Goal: Check status: Check status

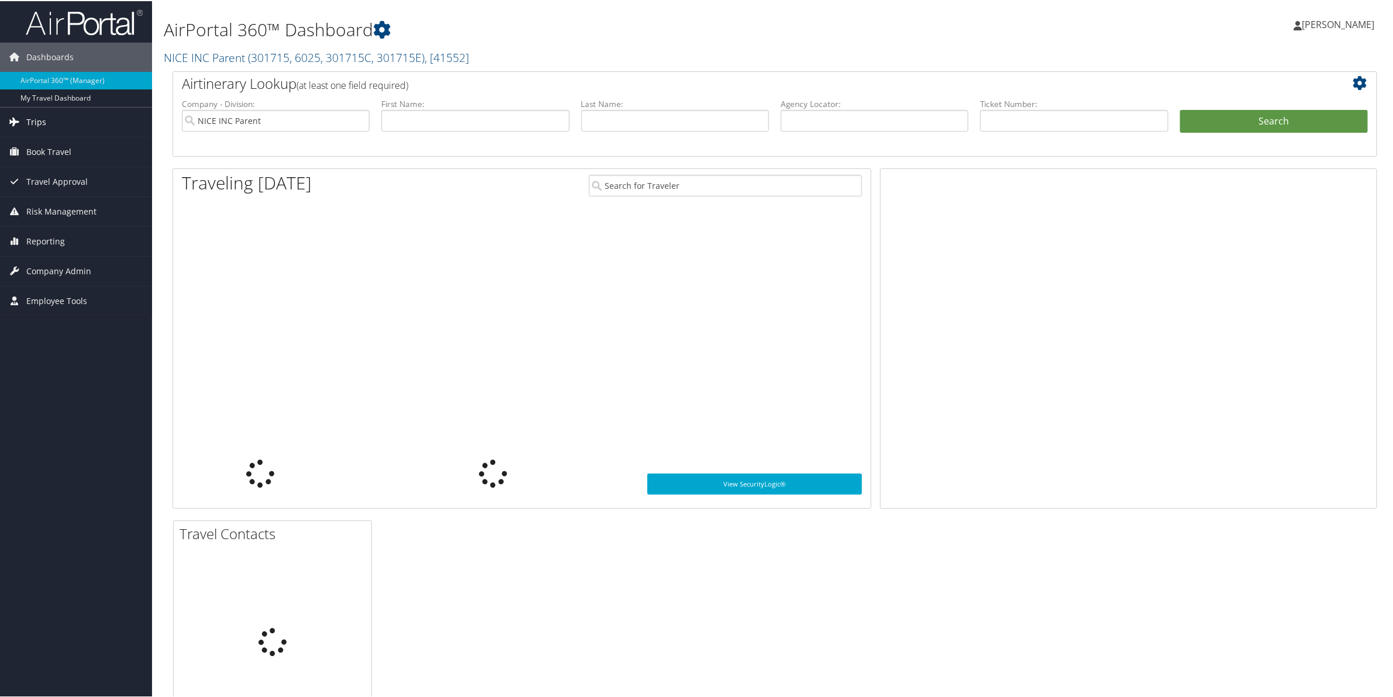
click at [42, 120] on span "Trips" at bounding box center [36, 120] width 20 height 29
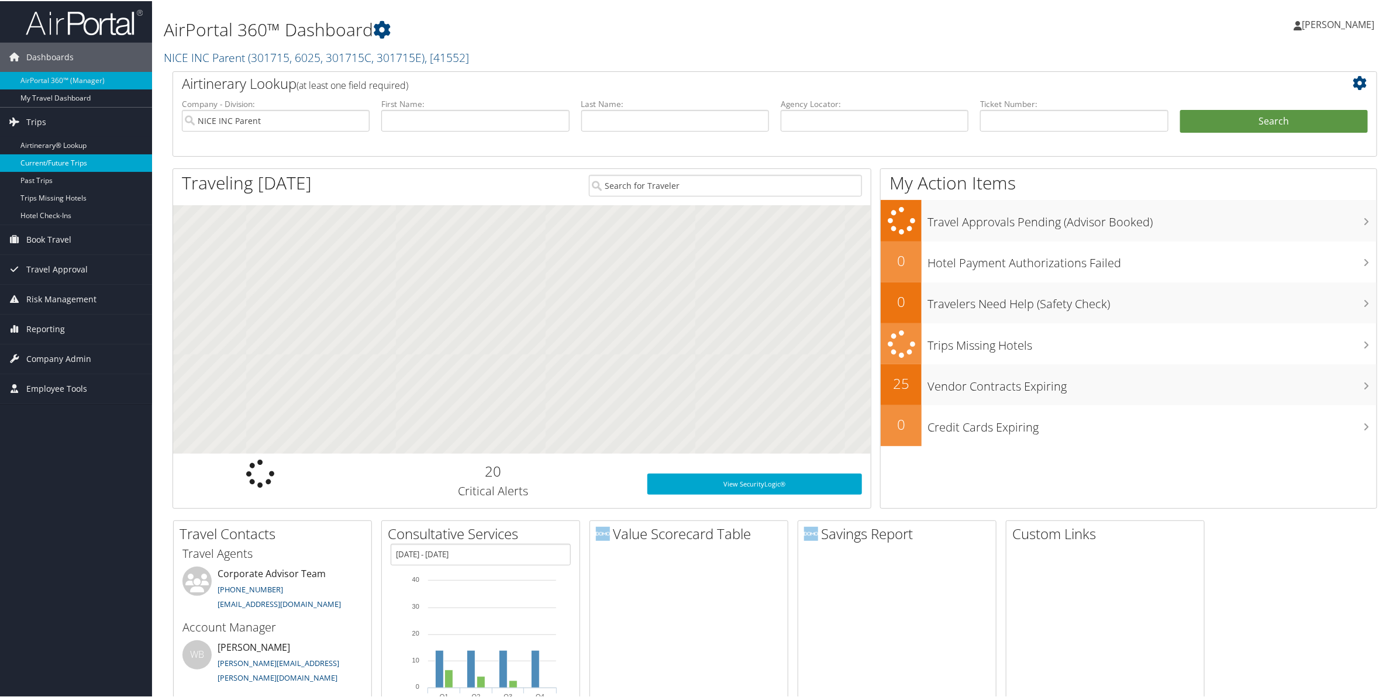
click at [48, 164] on link "Current/Future Trips" at bounding box center [76, 162] width 152 height 18
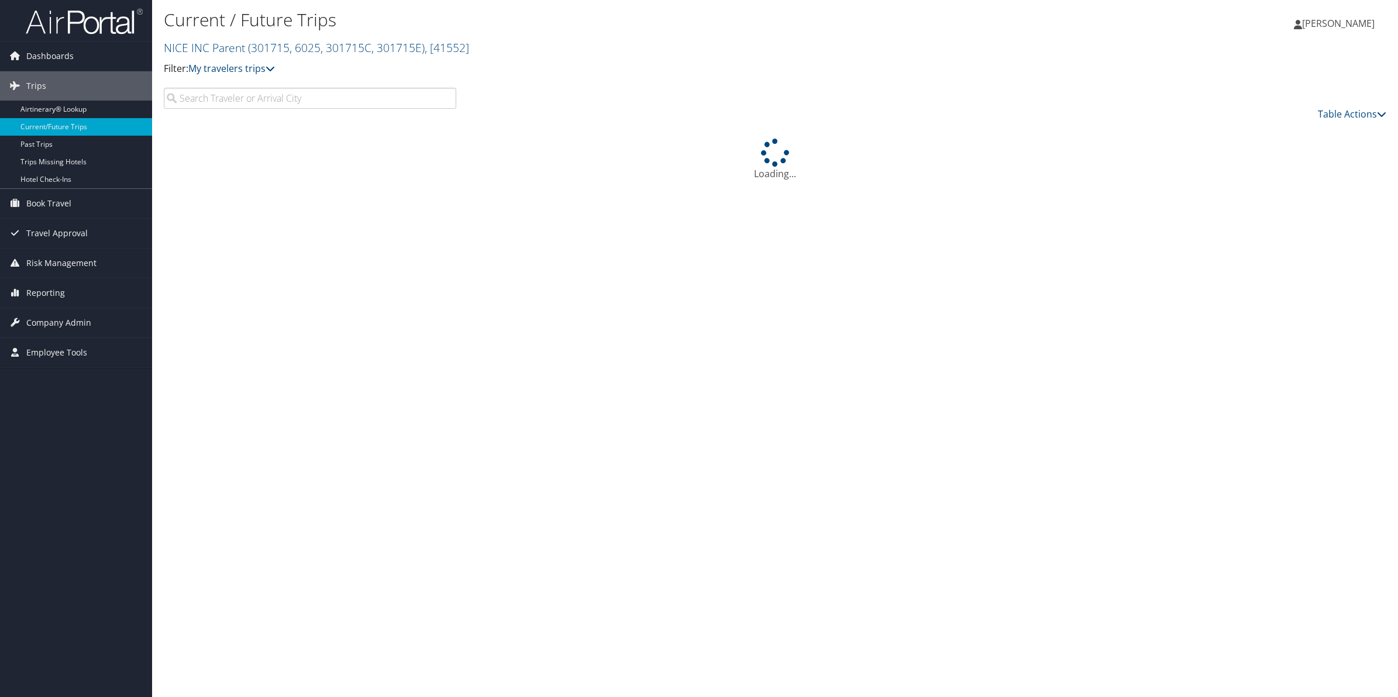
click at [338, 95] on input "search" at bounding box center [310, 98] width 292 height 21
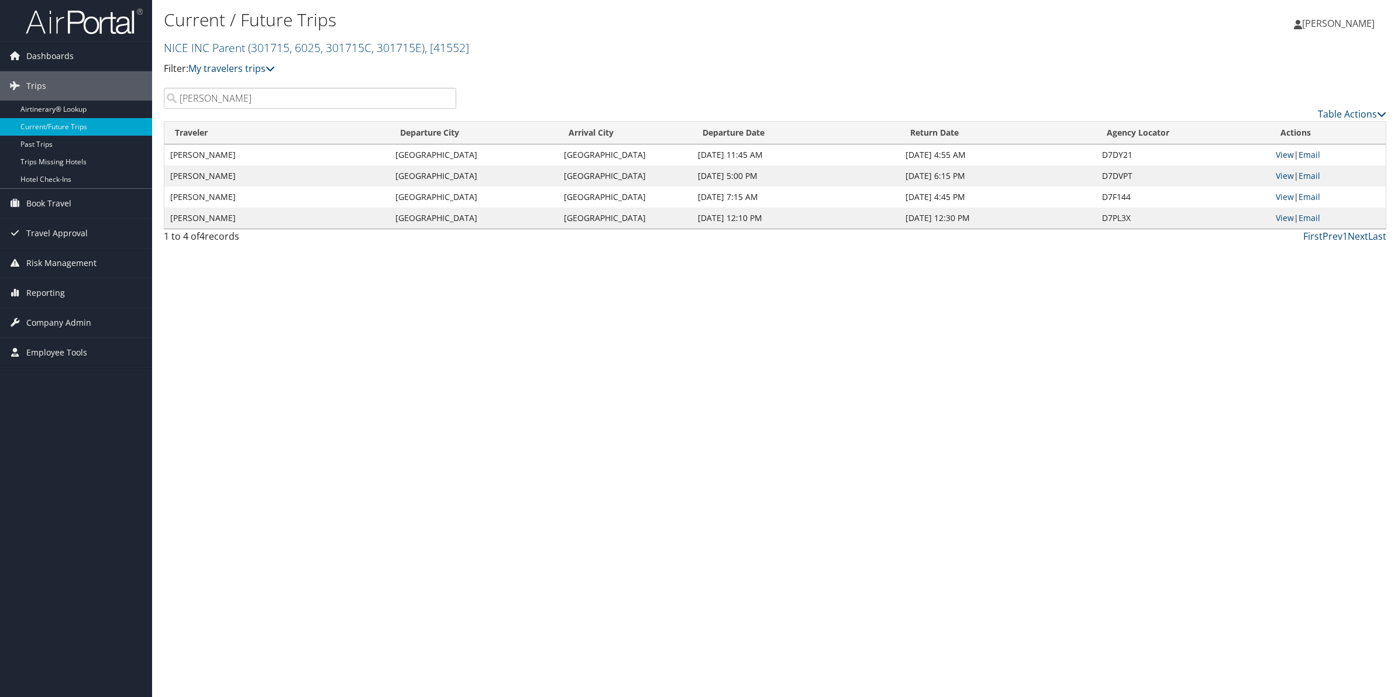
type input "[PERSON_NAME]"
click at [1282, 157] on link "View" at bounding box center [1285, 154] width 18 height 11
click at [1276, 174] on link "View" at bounding box center [1285, 175] width 18 height 11
click at [1282, 197] on link "View" at bounding box center [1285, 196] width 18 height 11
click at [1287, 218] on link "View" at bounding box center [1285, 217] width 18 height 11
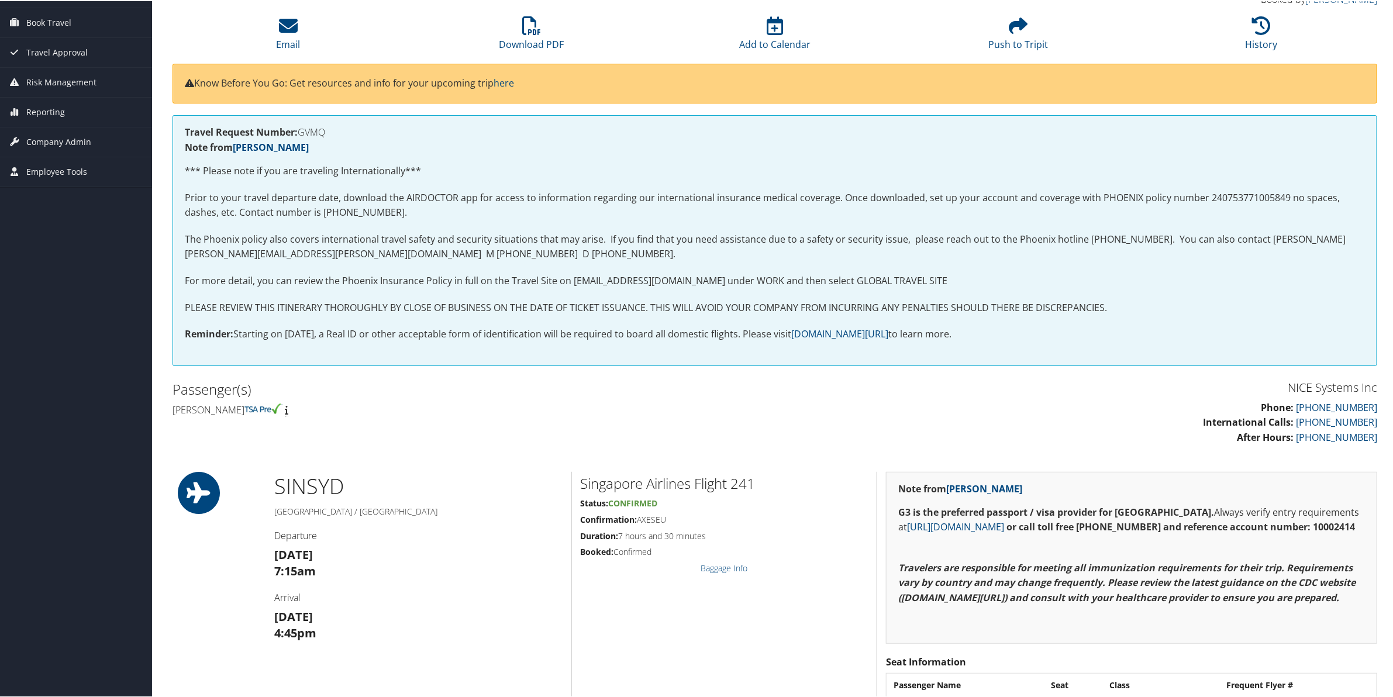
scroll to position [73, 0]
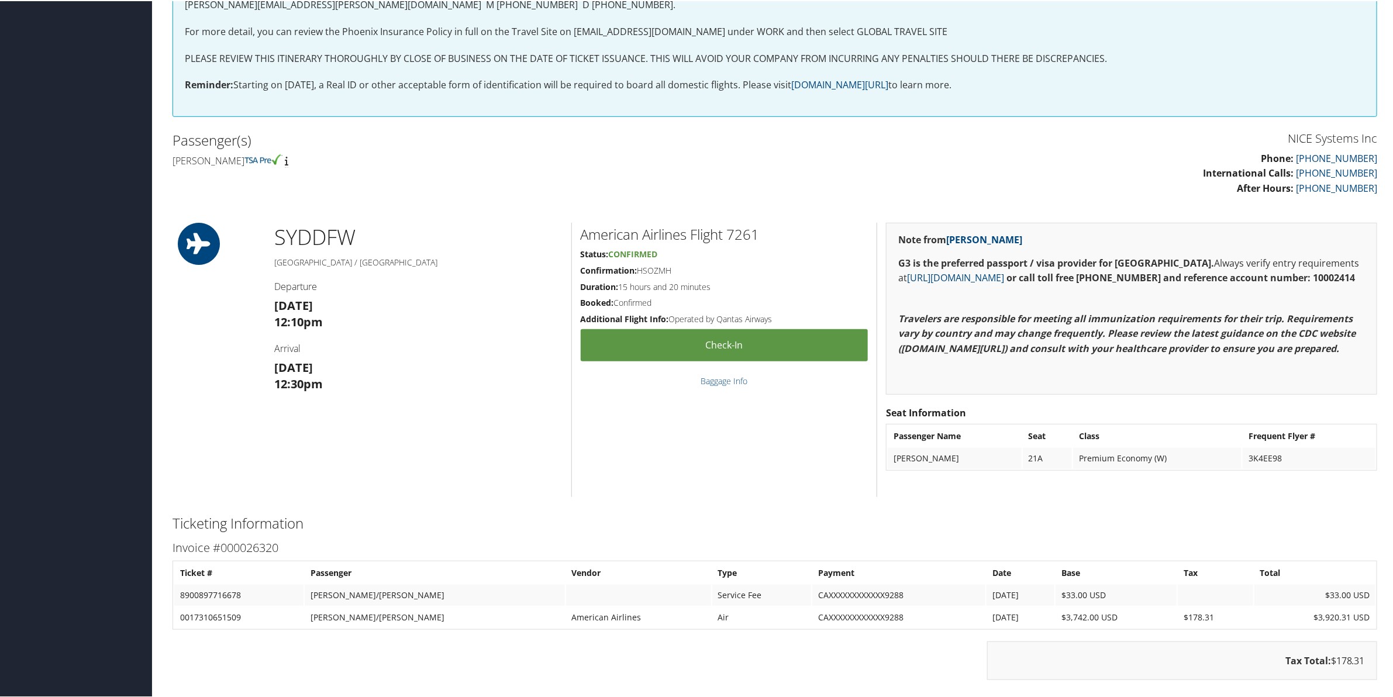
scroll to position [366, 0]
